Goal: Task Accomplishment & Management: Check status

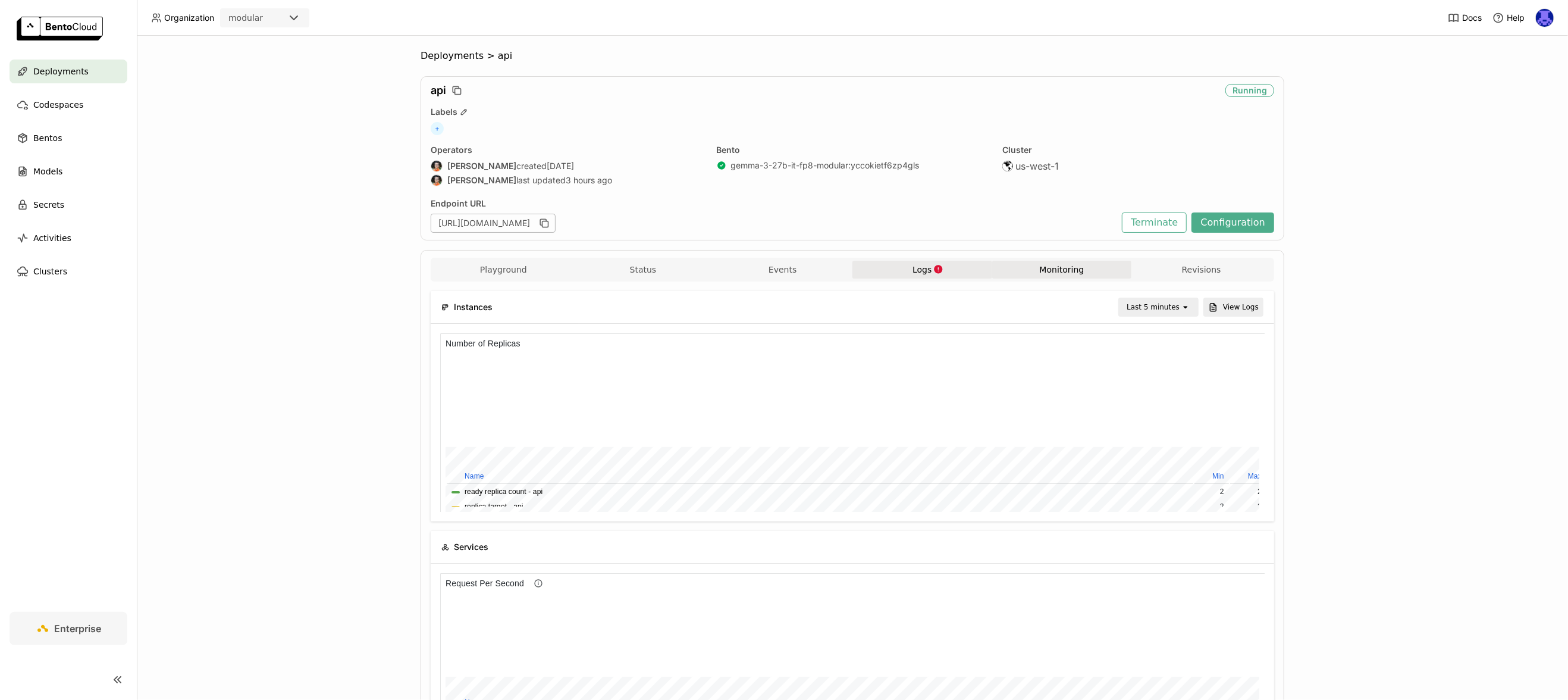
click at [933, 268] on icon "button" at bounding box center [938, 269] width 10 height 10
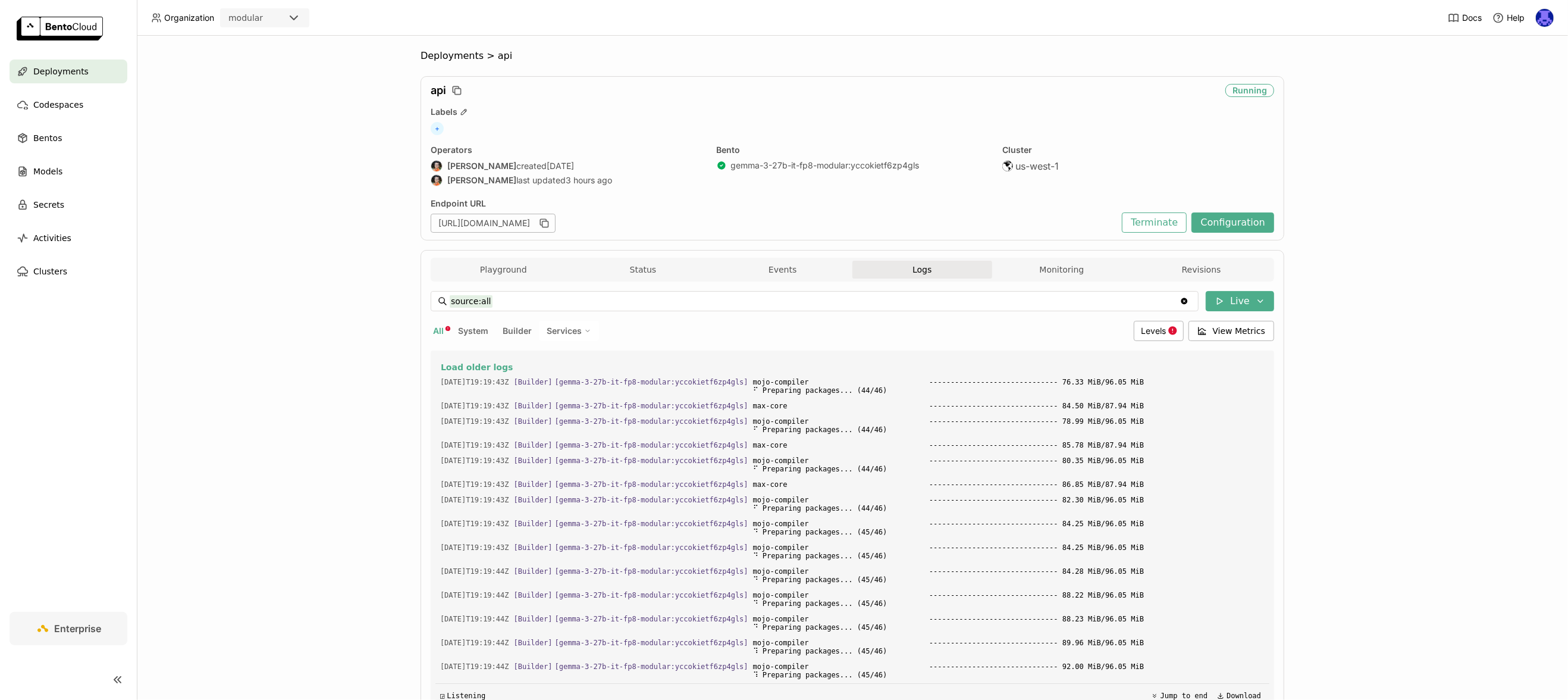
click at [928, 268] on button "Logs" at bounding box center [922, 270] width 140 height 18
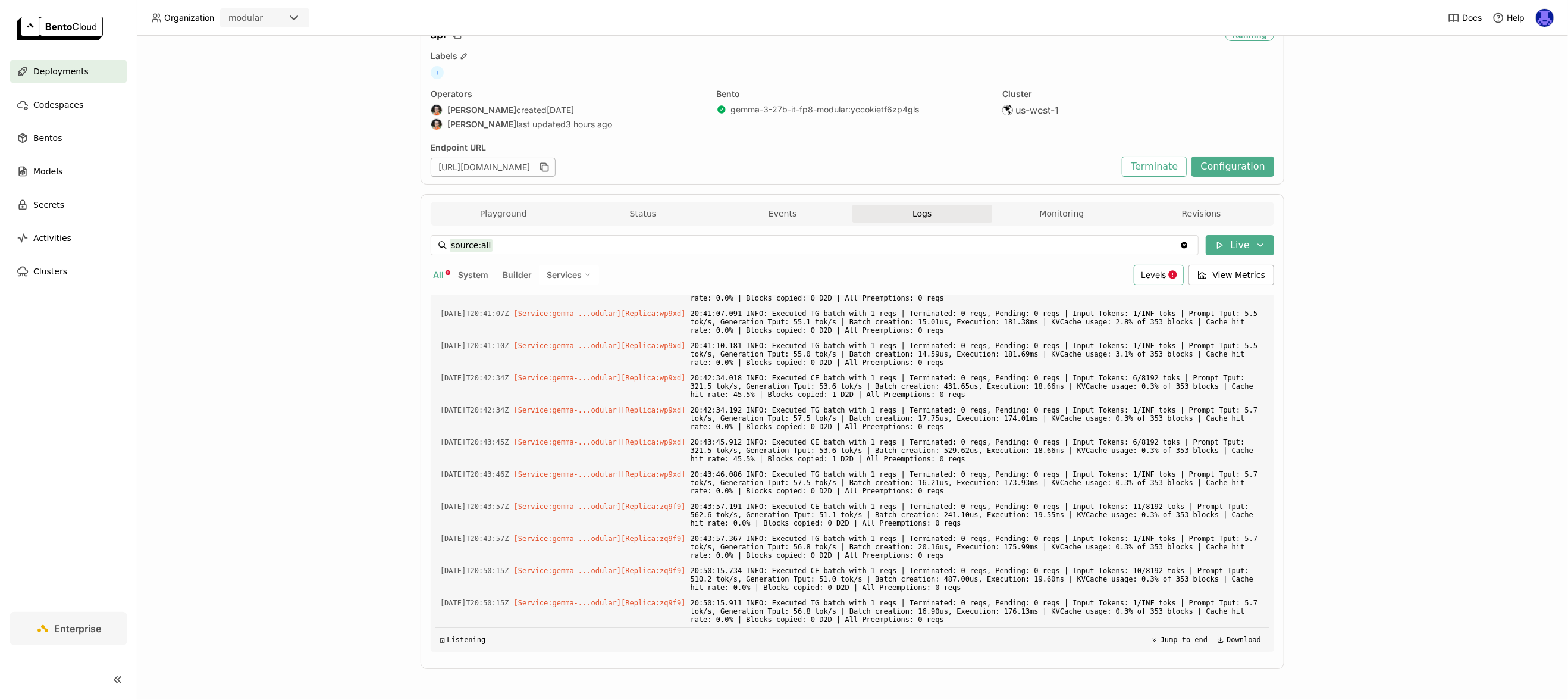
click at [1163, 273] on span "Levels" at bounding box center [1154, 274] width 25 height 10
click at [1070, 395] on div "Error" at bounding box center [1112, 390] width 128 height 14
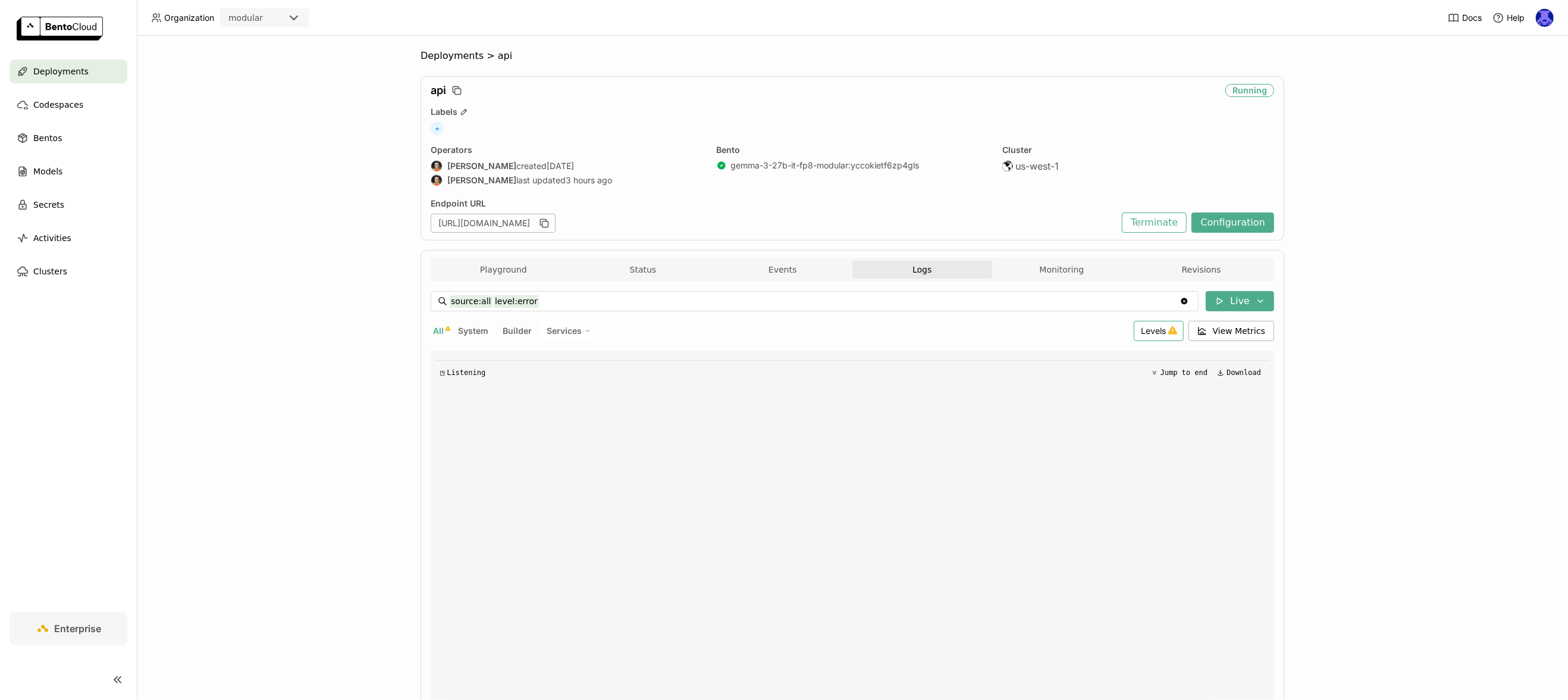
click at [1152, 333] on span "Levels" at bounding box center [1154, 330] width 25 height 10
click at [1061, 419] on span "Warning" at bounding box center [1065, 417] width 35 height 10
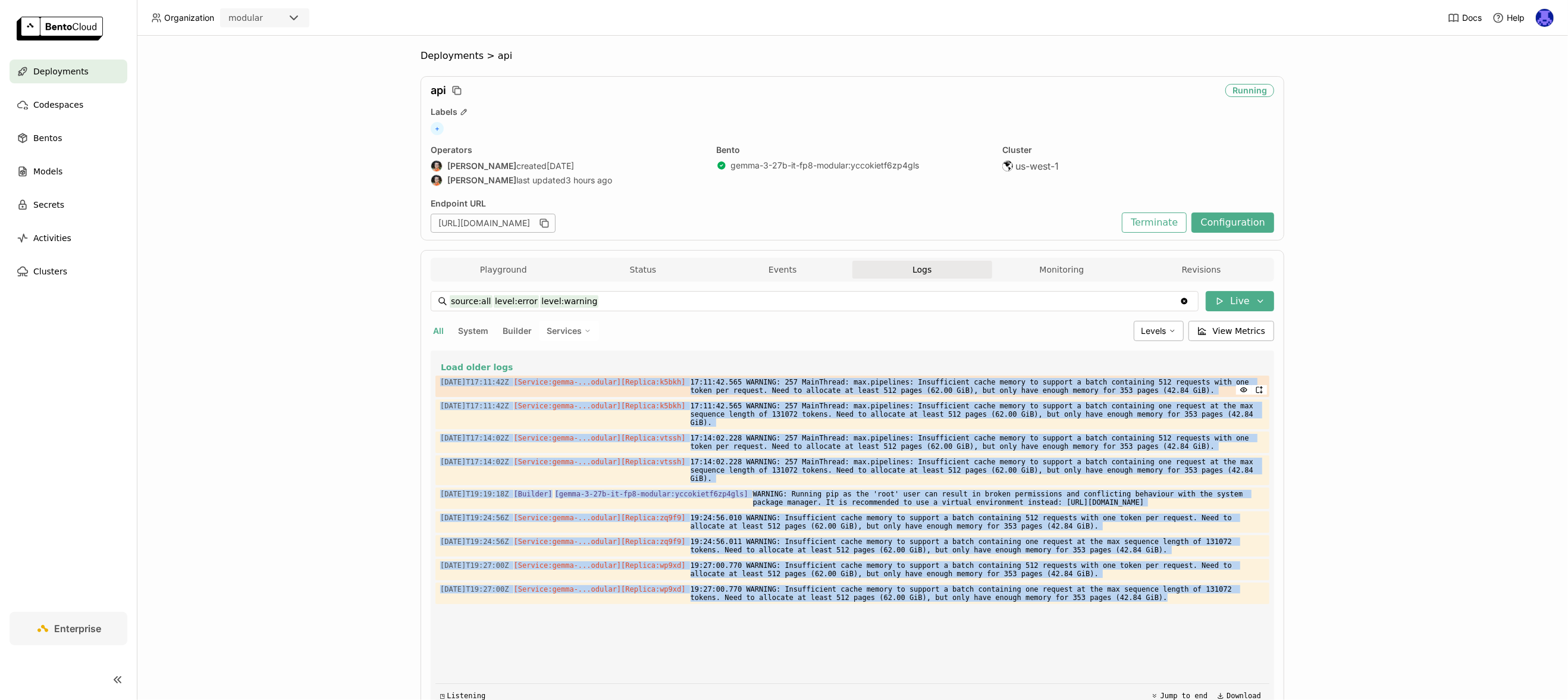
drag, startPoint x: 1210, startPoint y: 598, endPoint x: 437, endPoint y: 379, distance: 803.4
click at [437, 379] on div "Load older logs [DATE]T17:11:42Z [Service:gemma-...odular] [Replica: k5bkh ] 17…" at bounding box center [852, 529] width 834 height 357
copy div "[DATE]T17:11:42Z [Service:gemma-...odular] [Replica: k5bkh ] 17:11:42.565 WARNI…"
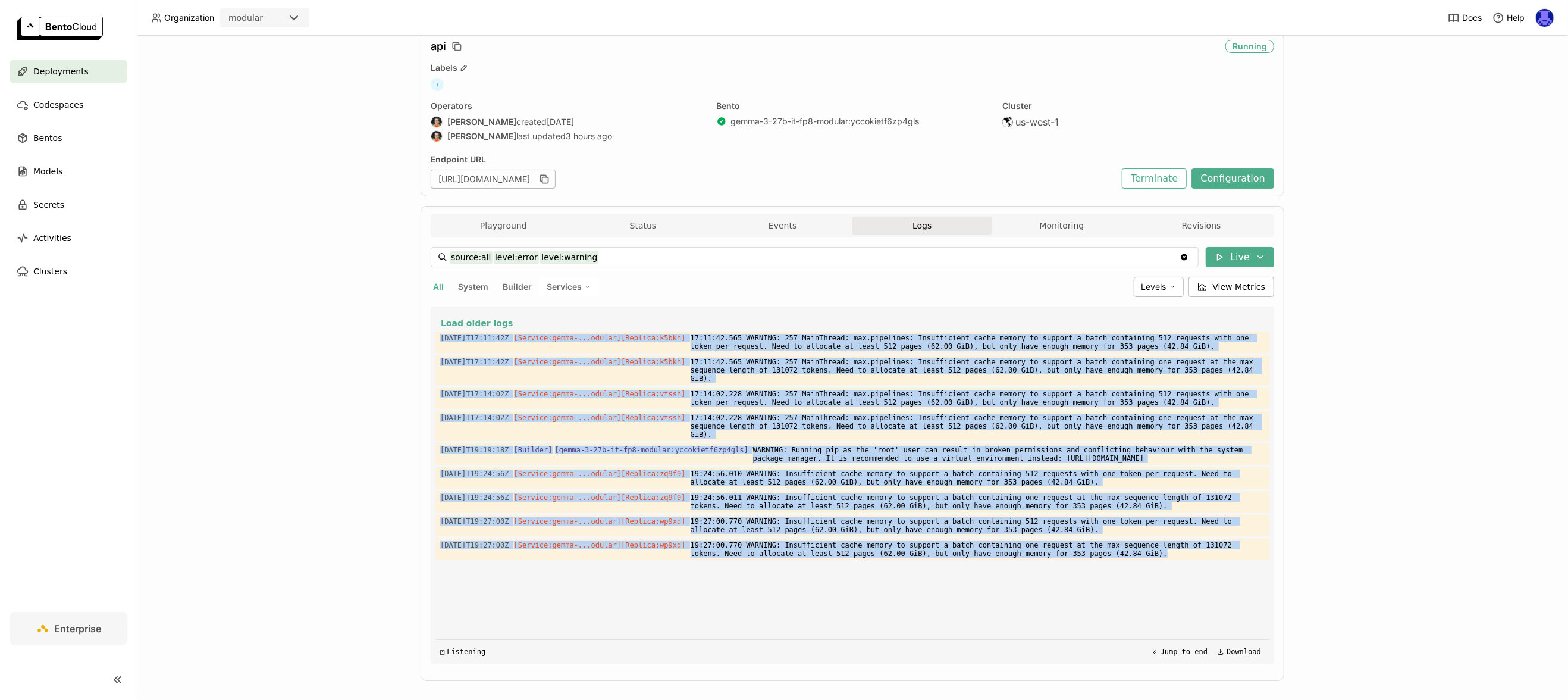
scroll to position [56, 0]
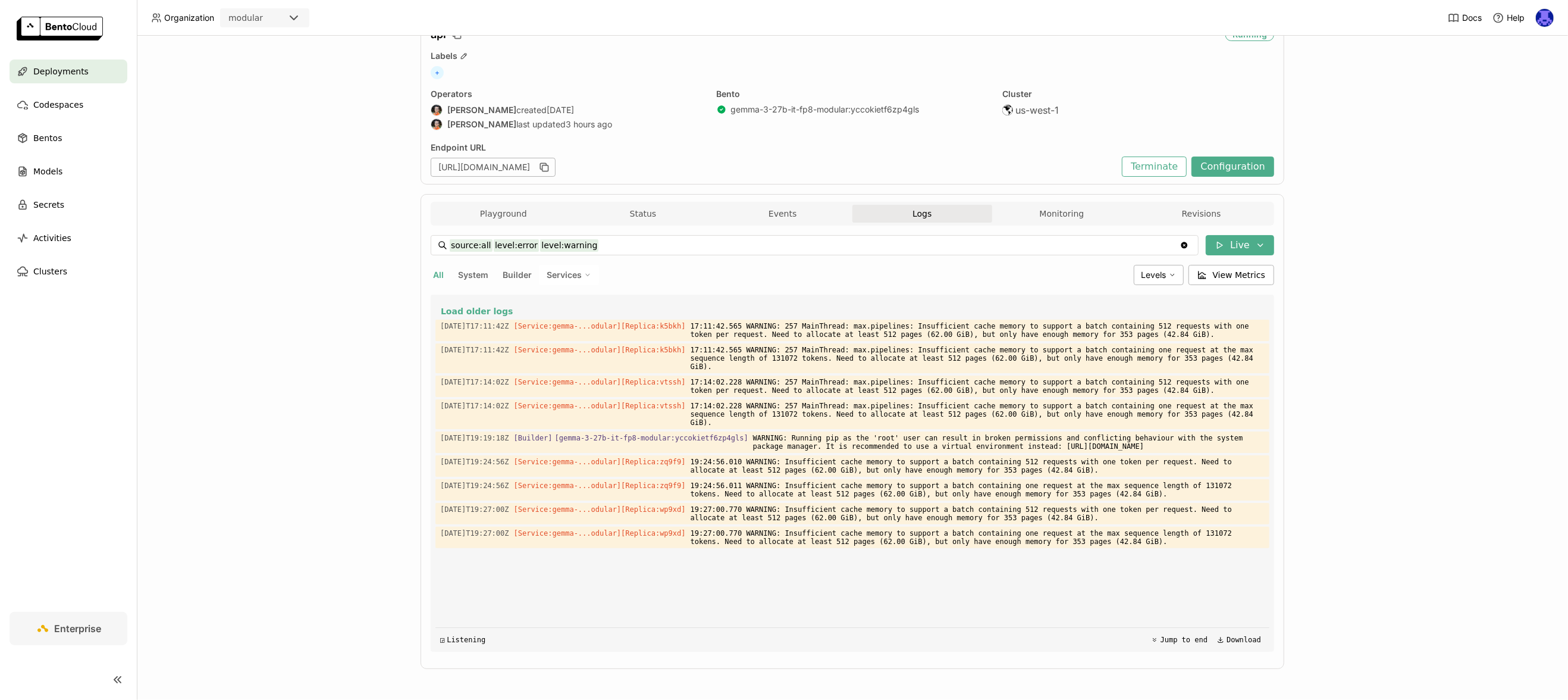
click at [402, 230] on div "Deployments > api api Running Labels + Operators [PERSON_NAME] created [DATE] […" at bounding box center [853, 368] width 1432 height 664
click at [1186, 241] on icon "Clear value" at bounding box center [1184, 245] width 10 height 10
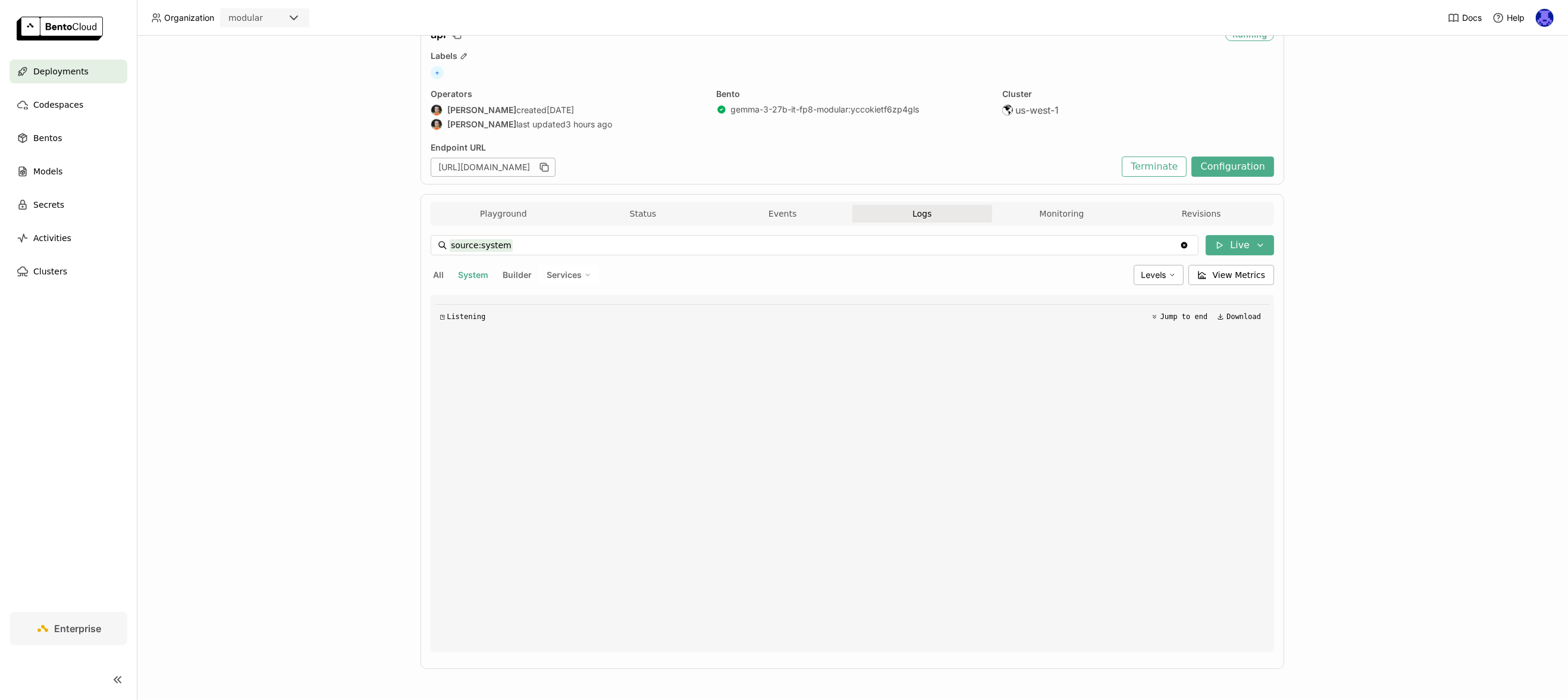
click at [929, 225] on div "source:system source:system Clear value Live All System Builder Services Levels…" at bounding box center [852, 443] width 843 height 435
click at [927, 218] on button "Logs" at bounding box center [922, 214] width 140 height 18
click at [1188, 245] on div "Clear value" at bounding box center [1184, 245] width 14 height 19
click at [1185, 244] on icon "Clear value" at bounding box center [1184, 245] width 6 height 6
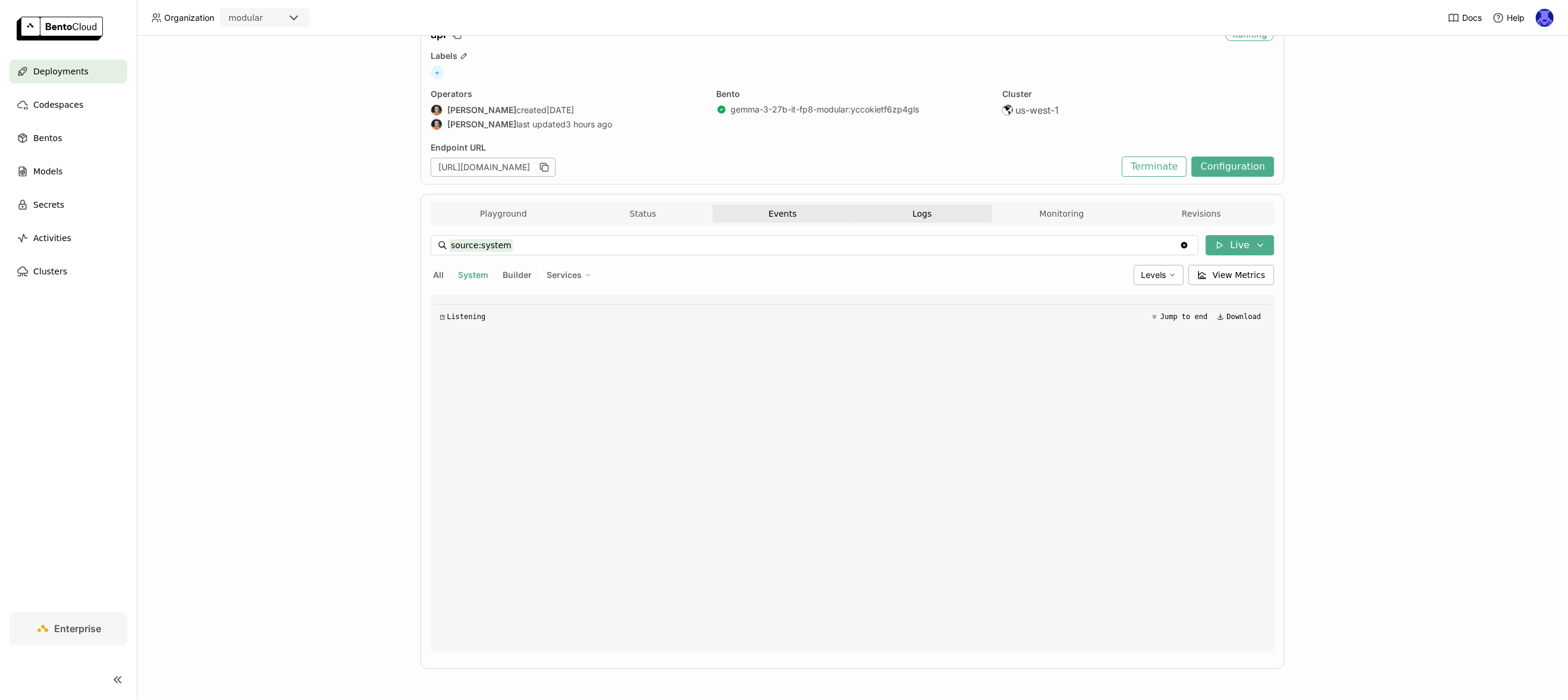
click at [779, 213] on button "Events" at bounding box center [782, 214] width 140 height 18
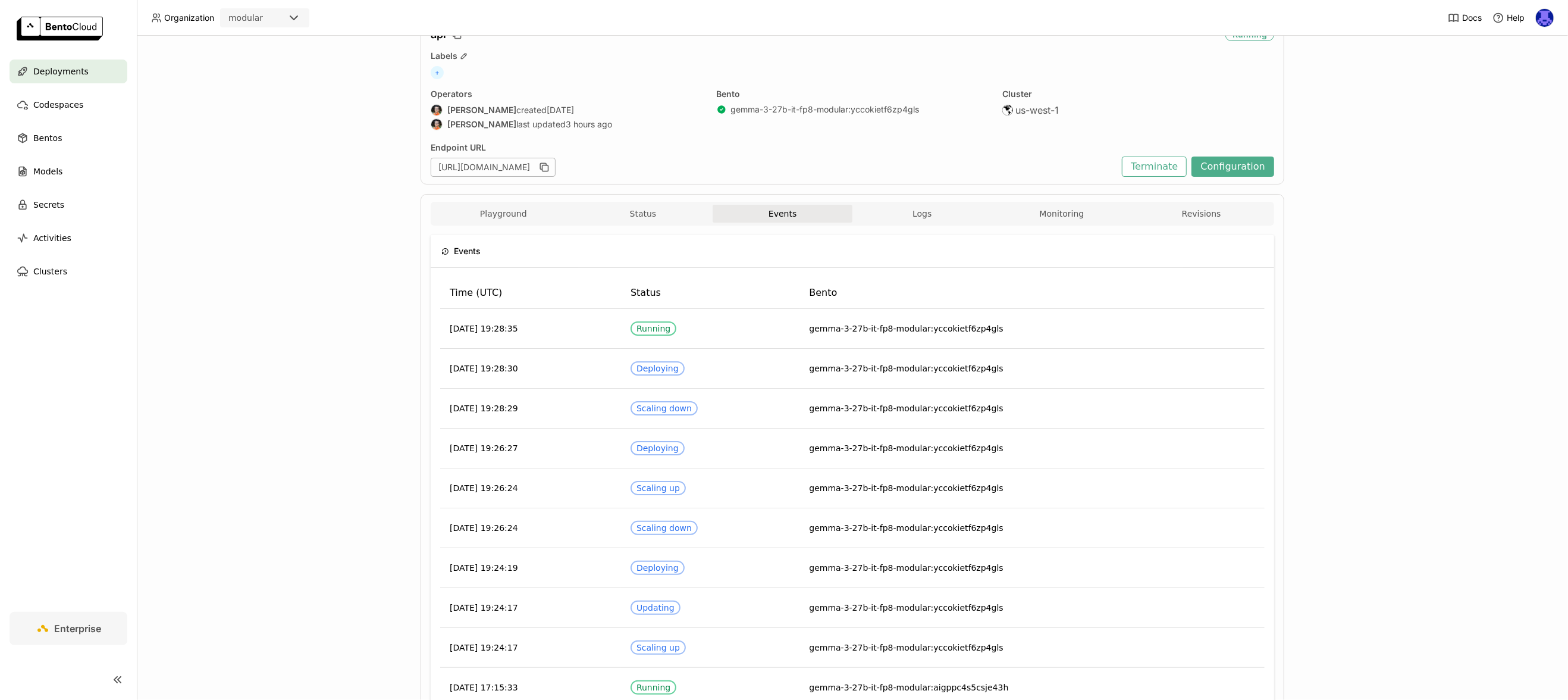
click at [922, 212] on span "Logs" at bounding box center [922, 214] width 19 height 11
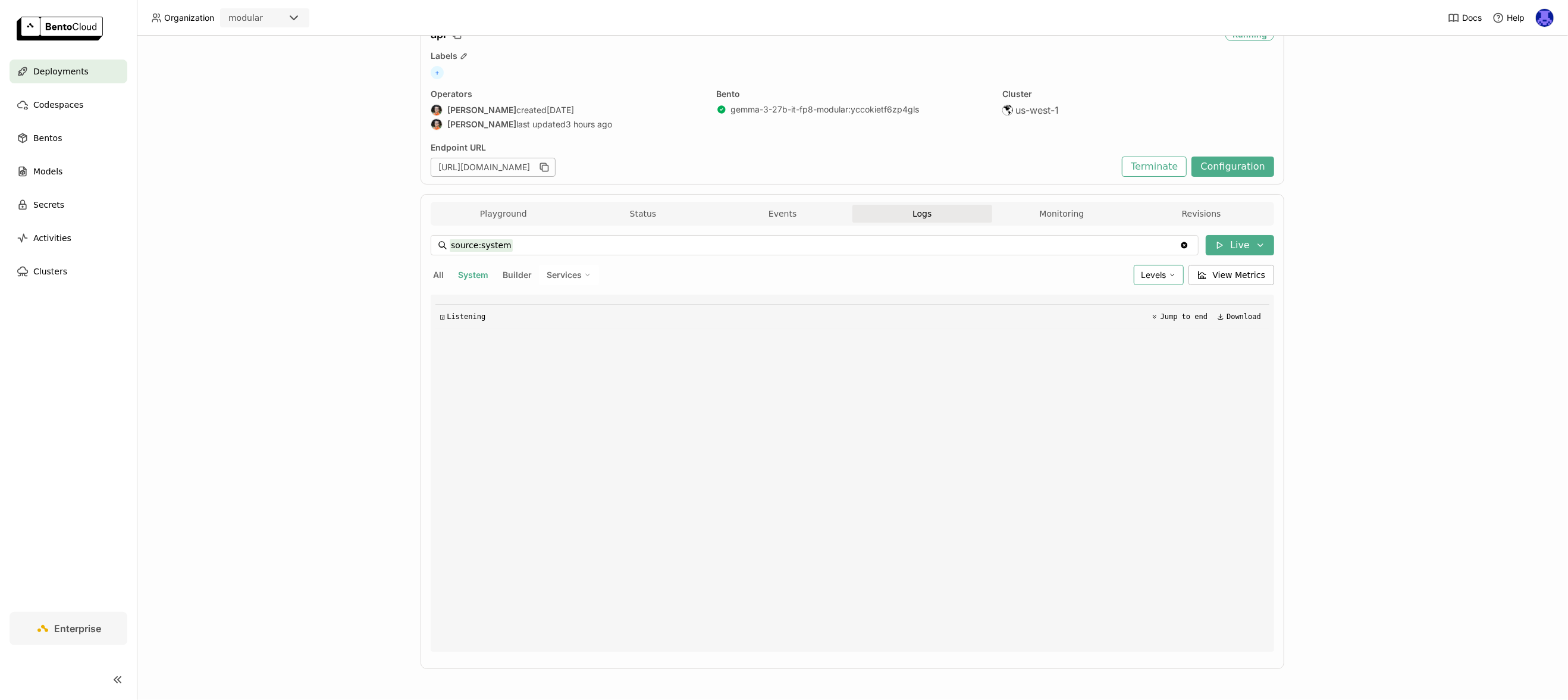
click at [1147, 270] on span "Levels" at bounding box center [1154, 274] width 25 height 10
click at [701, 293] on div "source:system source:system Clear value Live All System Builder Services Levels…" at bounding box center [852, 444] width 843 height 417
click at [503, 212] on button "Playground" at bounding box center [503, 214] width 140 height 18
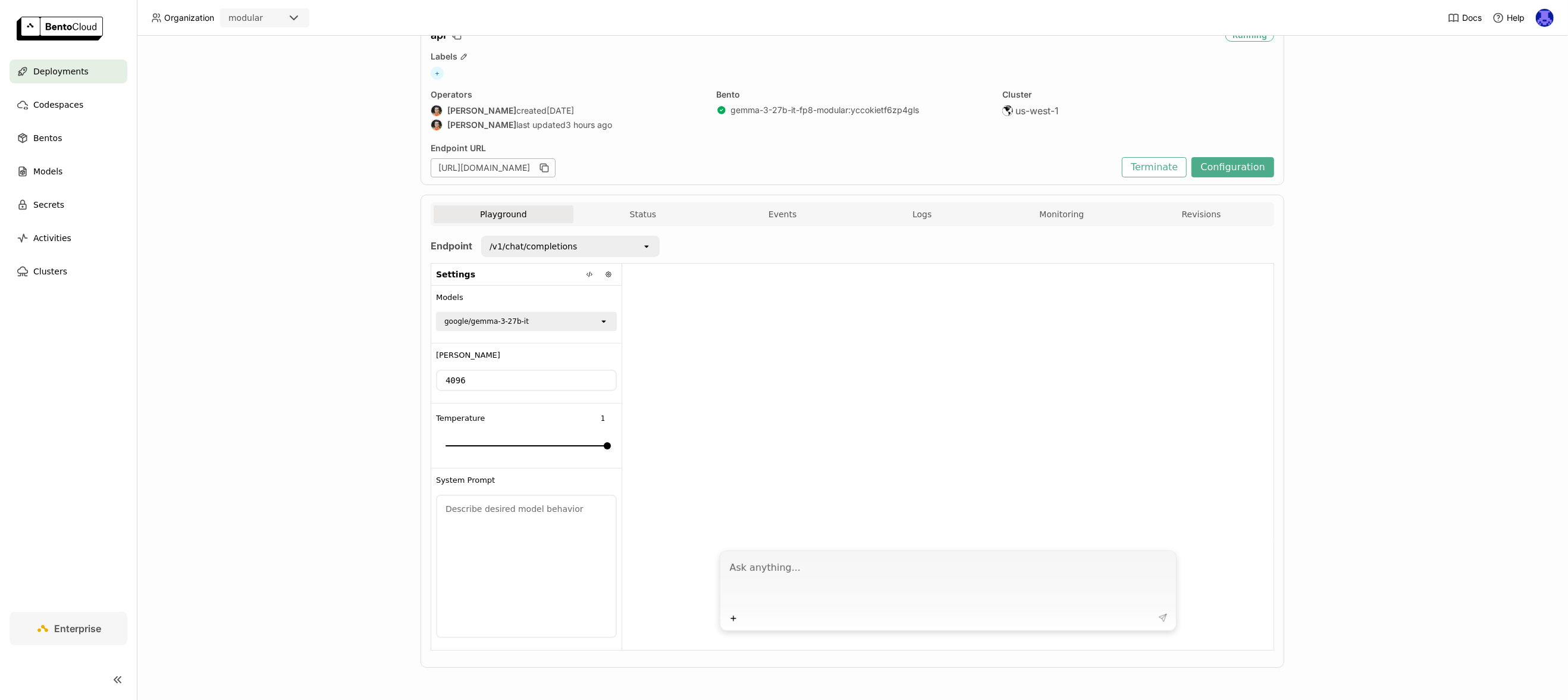
scroll to position [54, 0]
click at [948, 208] on button "Logs" at bounding box center [922, 216] width 140 height 18
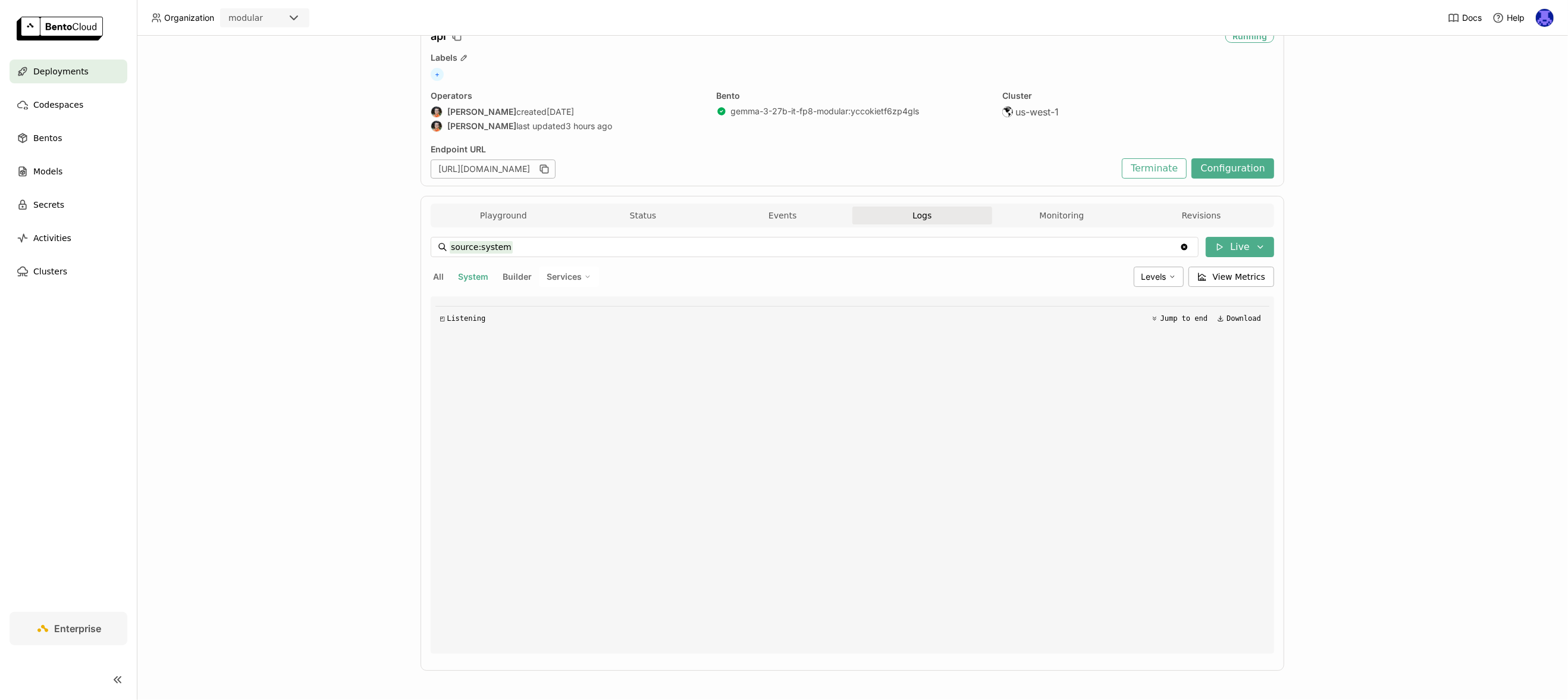
click at [1184, 253] on div "Clear value" at bounding box center [1184, 247] width 14 height 19
click at [1183, 248] on icon "Clear value" at bounding box center [1184, 247] width 6 height 6
type input "source:system"
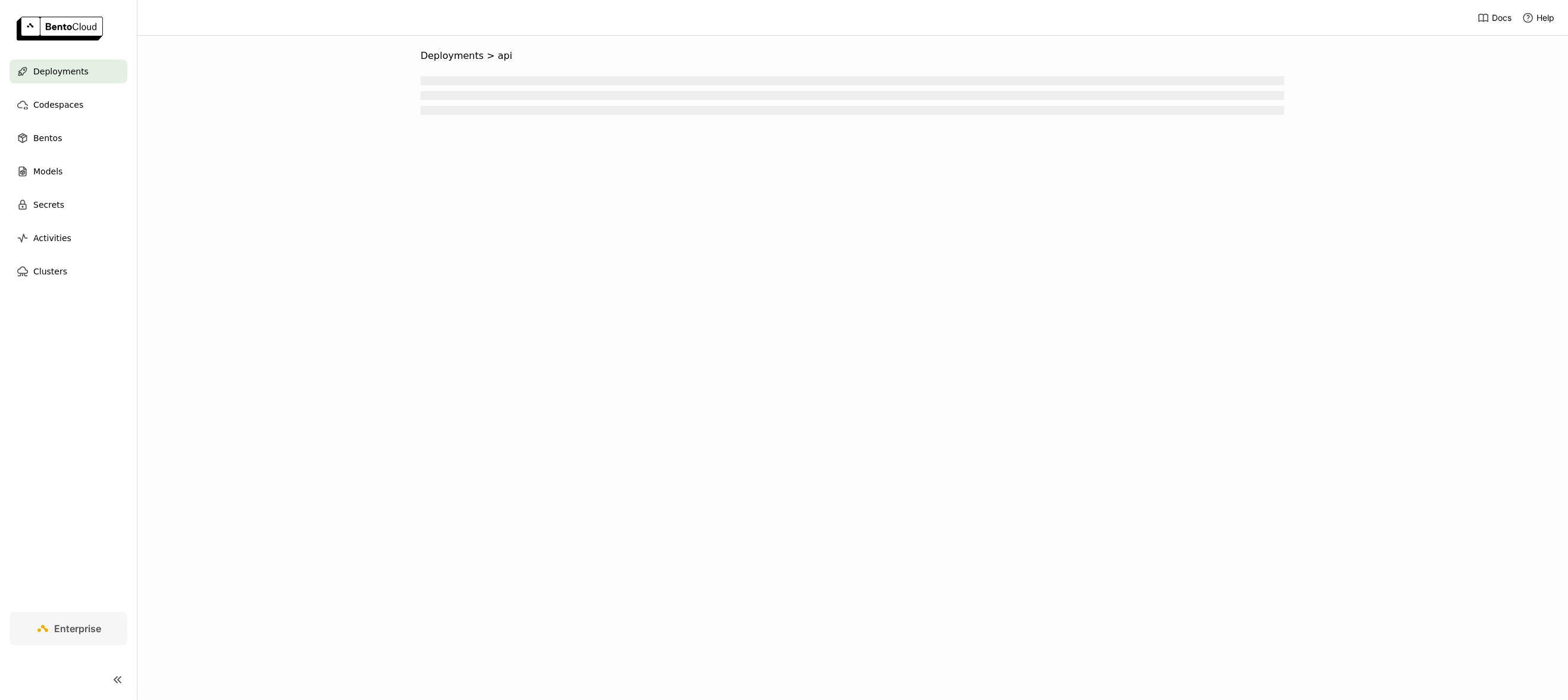
click at [65, 65] on span "Deployments" at bounding box center [61, 71] width 55 height 14
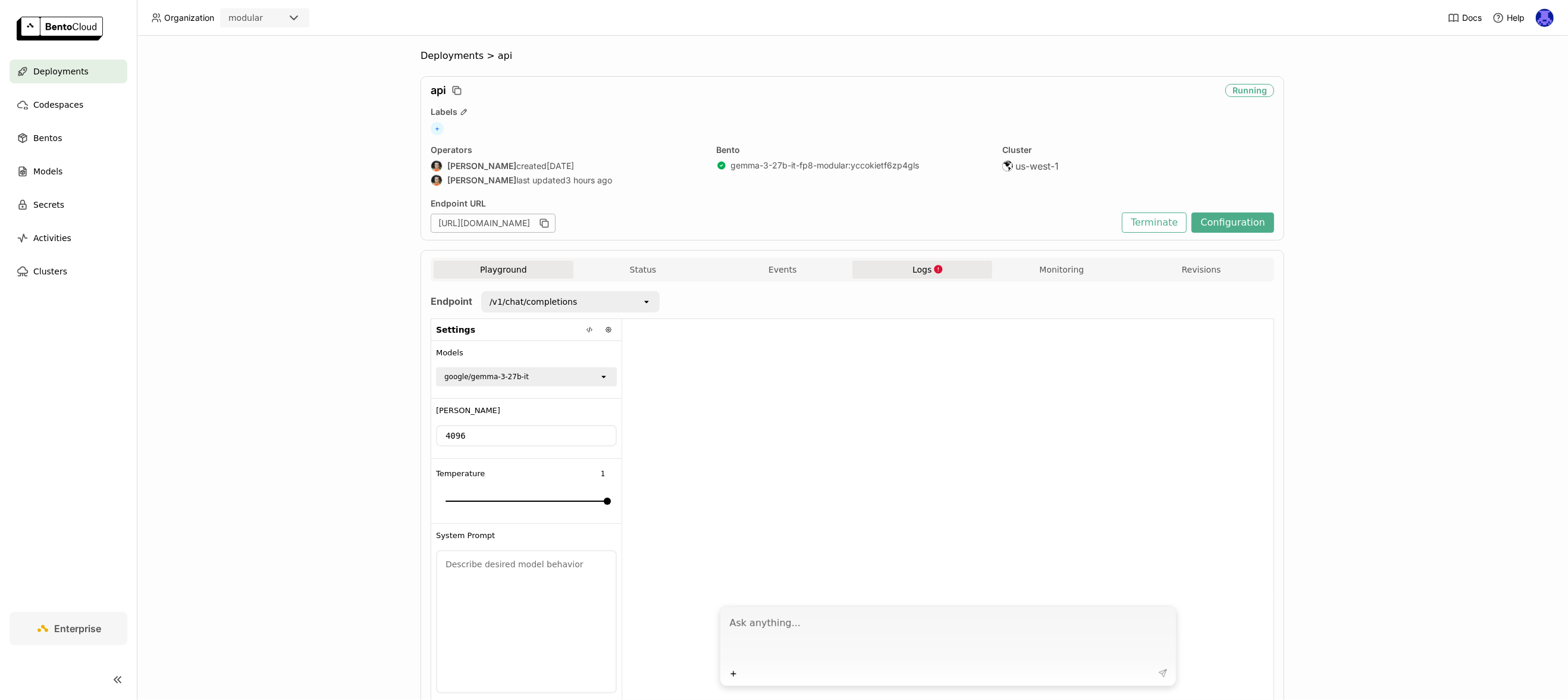
click at [916, 275] on button "Logs" at bounding box center [922, 270] width 140 height 18
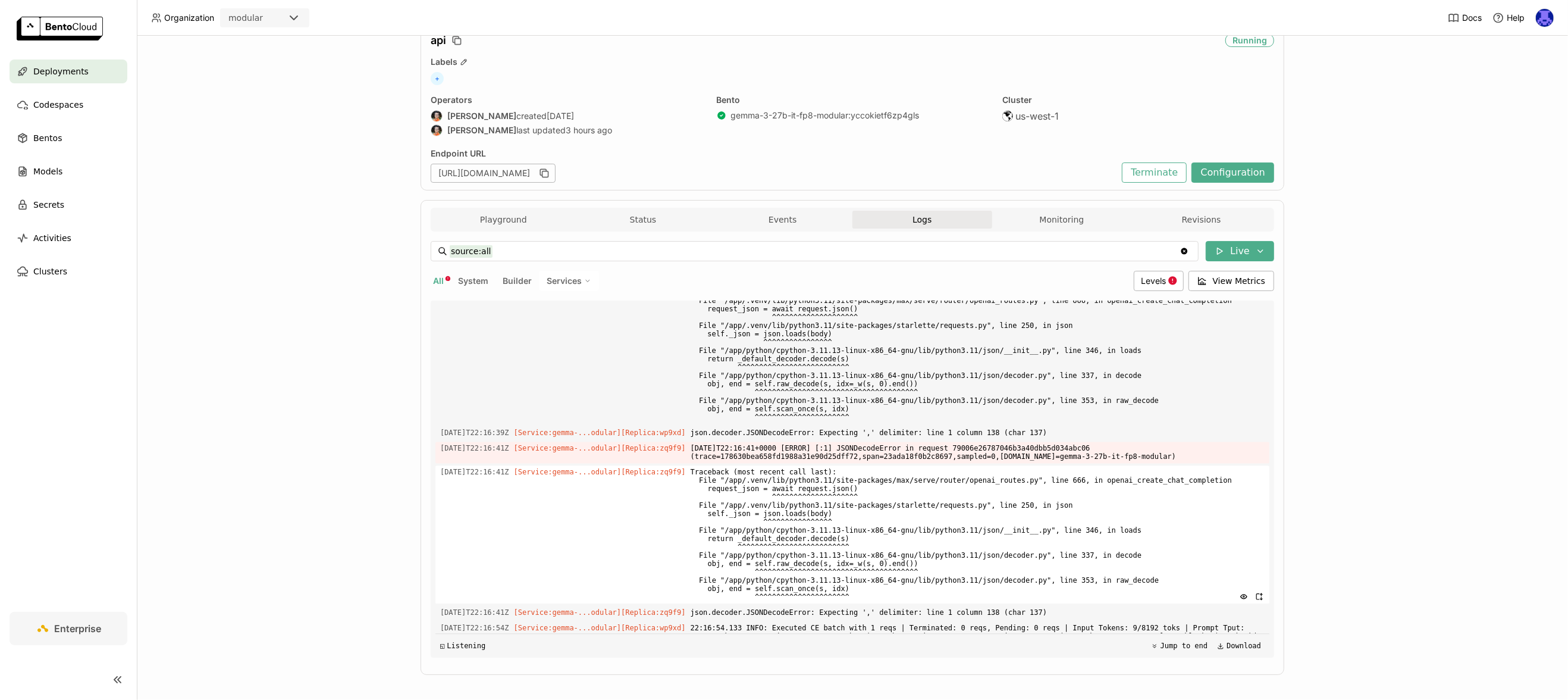
scroll to position [56, 0]
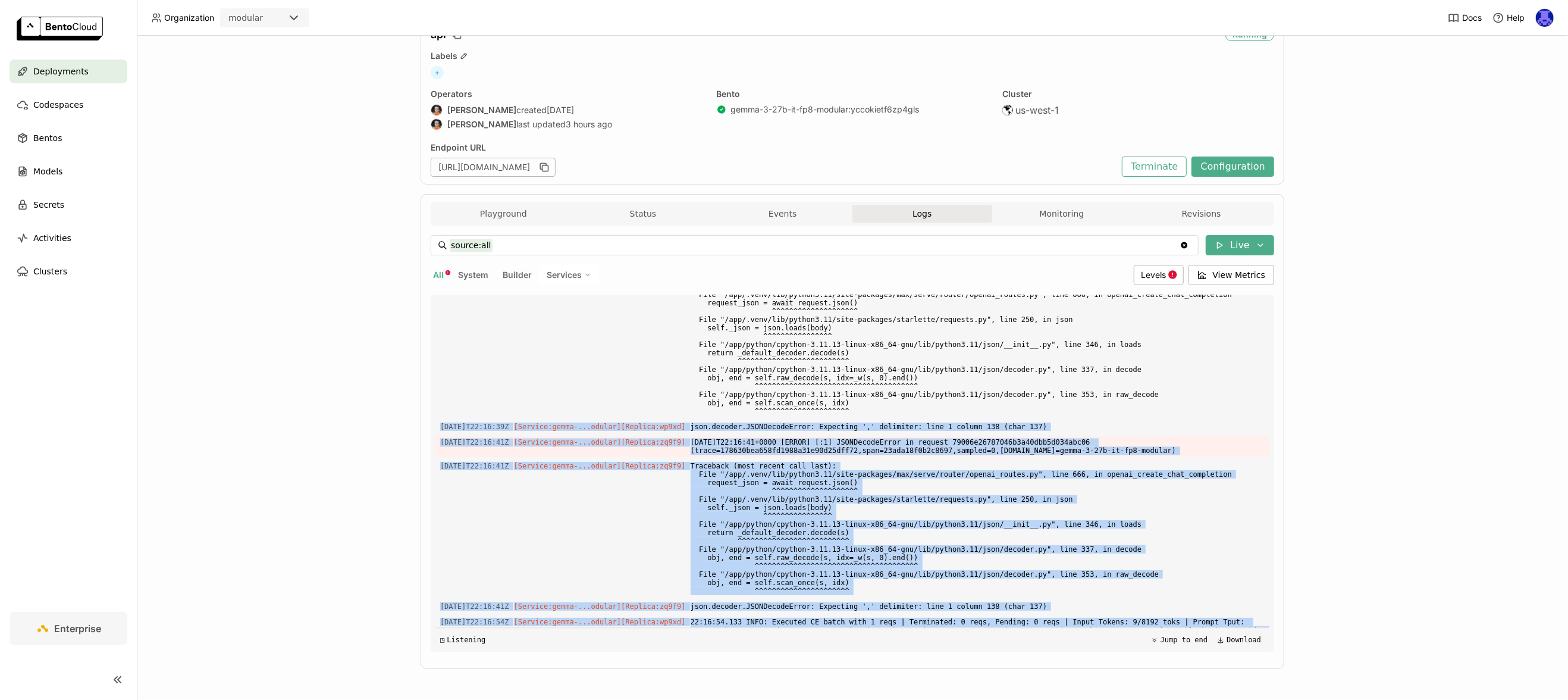
drag, startPoint x: 435, startPoint y: 379, endPoint x: 1206, endPoint y: 618, distance: 807.2
click at [1206, 618] on div "Load older logs 2025-09-16T19:24:56Z [Service:gemma-...odular] [Replica: zq9f9 …" at bounding box center [852, 473] width 834 height 357
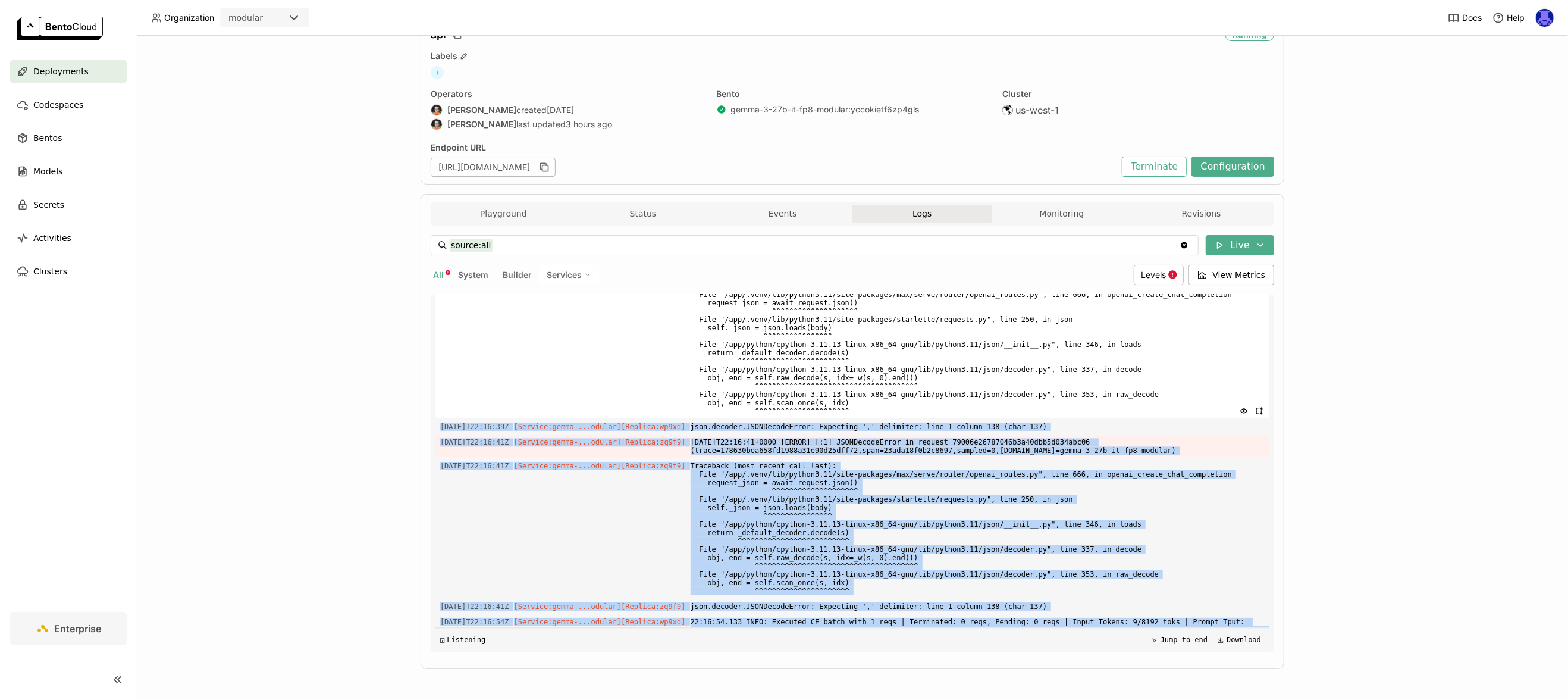
copy div "2025-09-16T22:16:39Z [Service:gemma-...odular] [Replica: wp9xd ] json.decoder.J…"
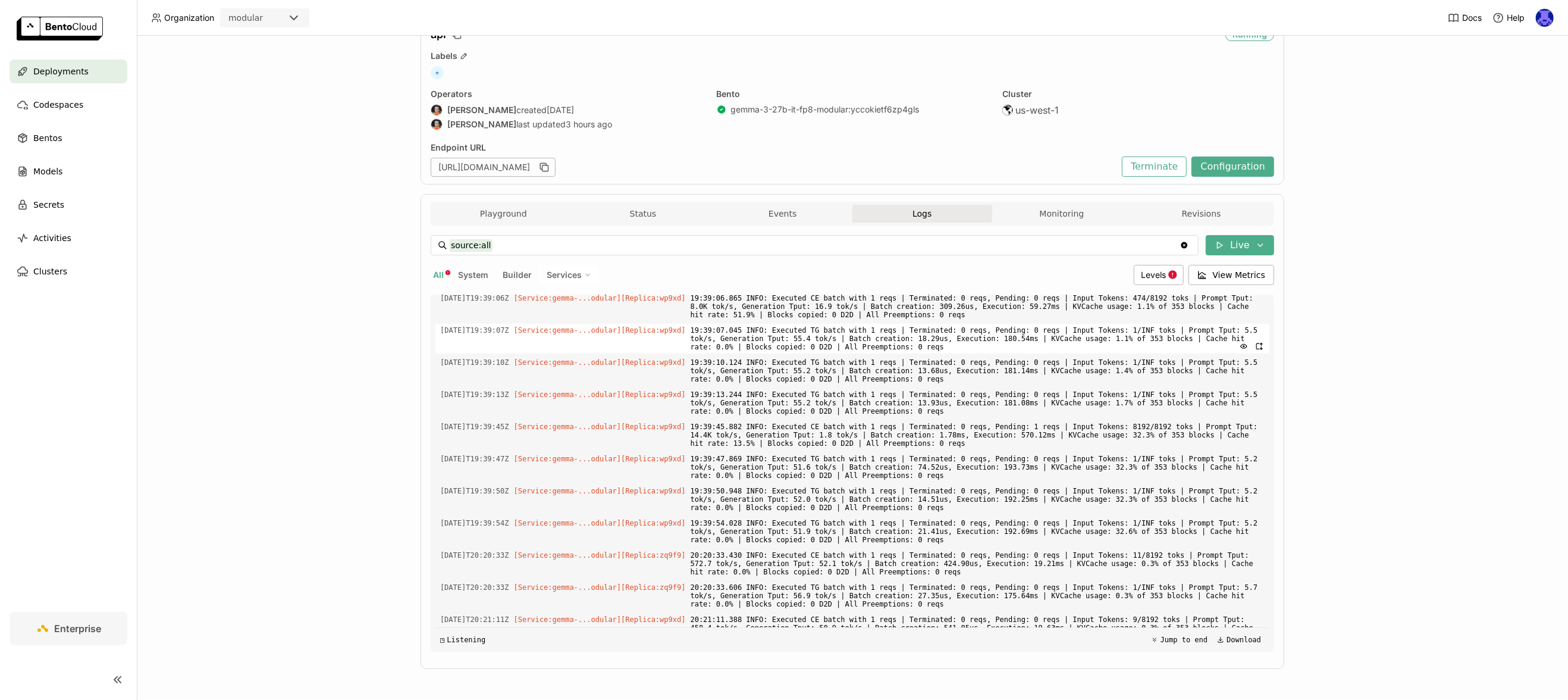
scroll to position [1022, 0]
